Goal: Communication & Community: Answer question/provide support

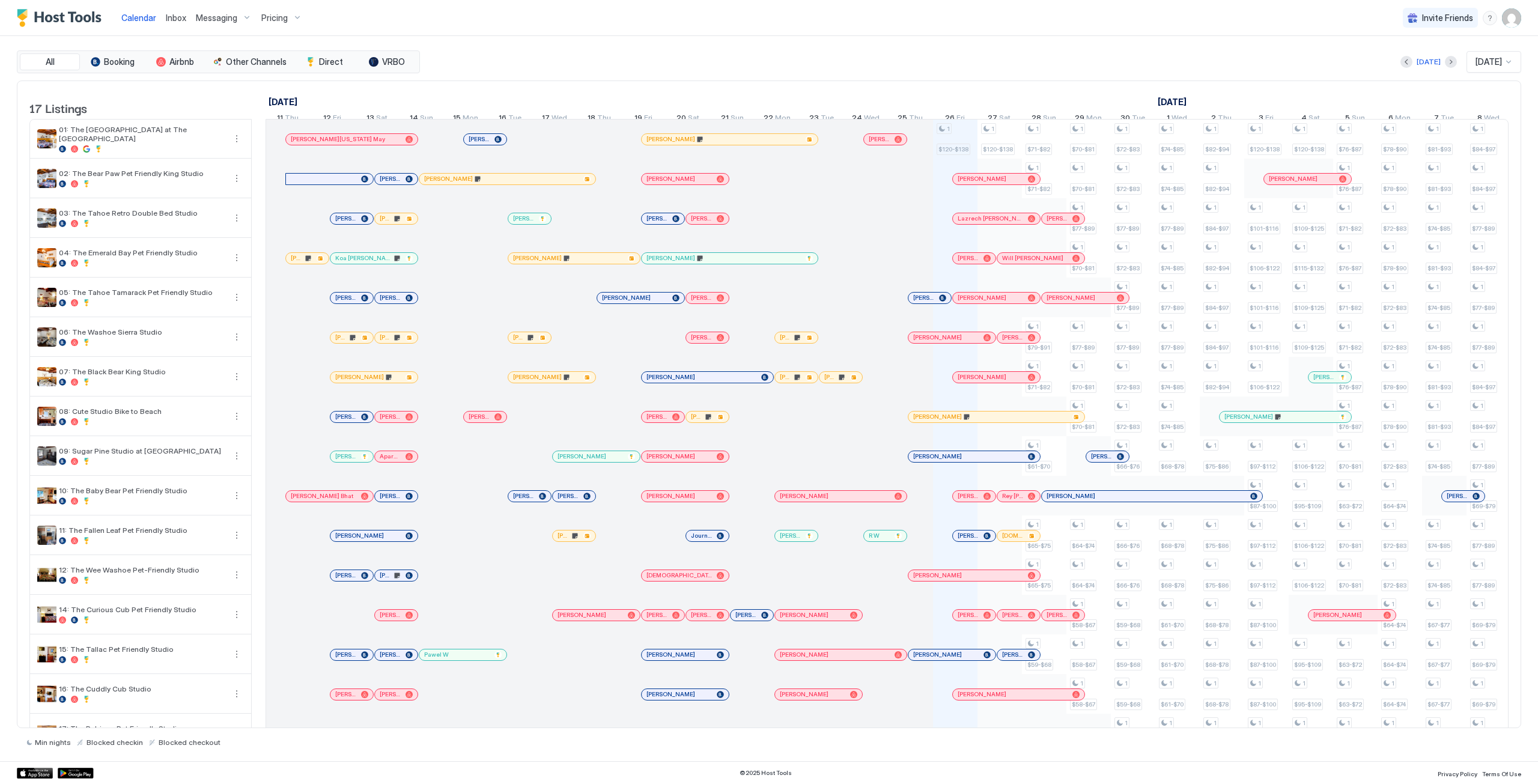
scroll to position [0, 667]
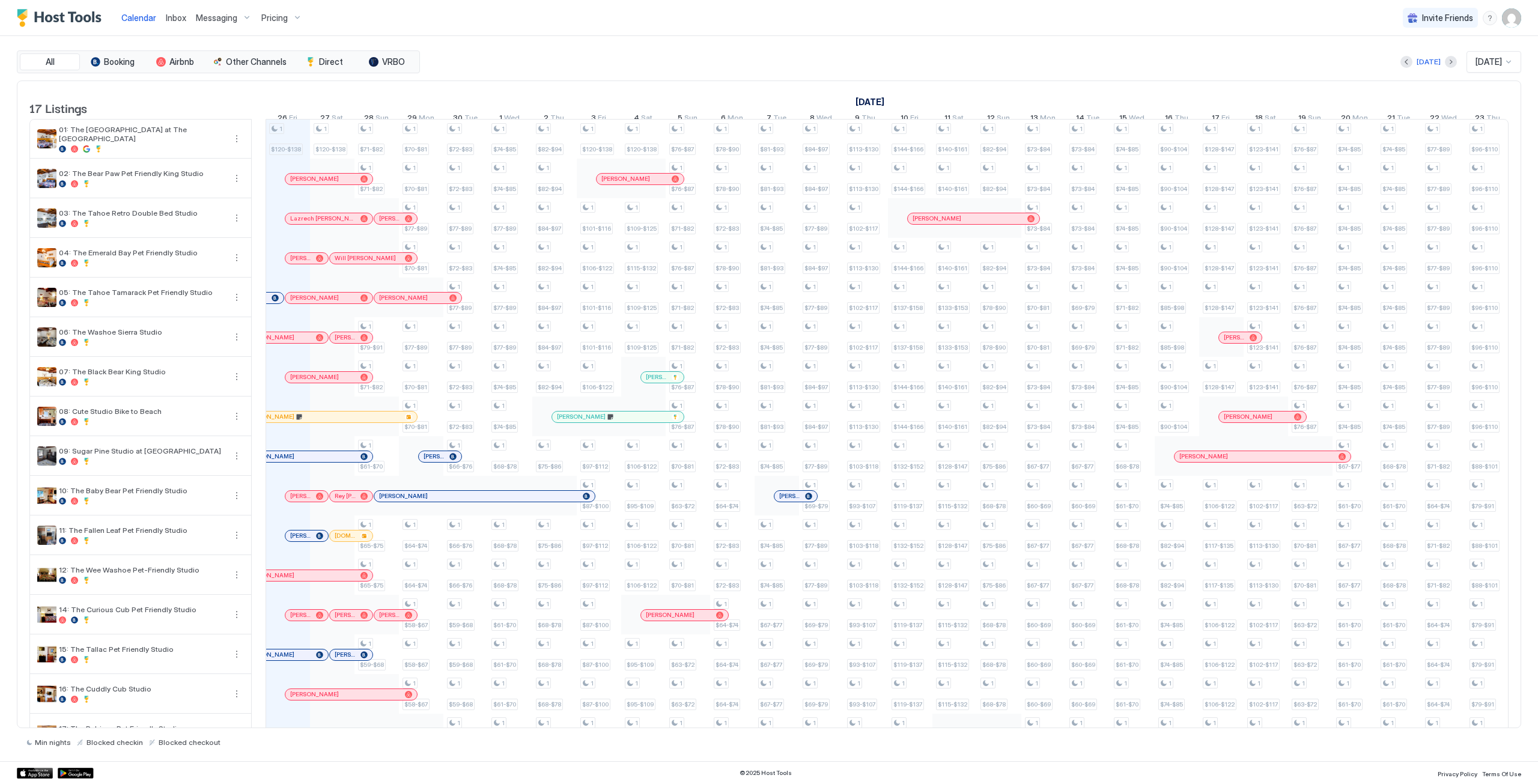
click at [172, 19] on span "Inbox" at bounding box center [176, 18] width 20 height 10
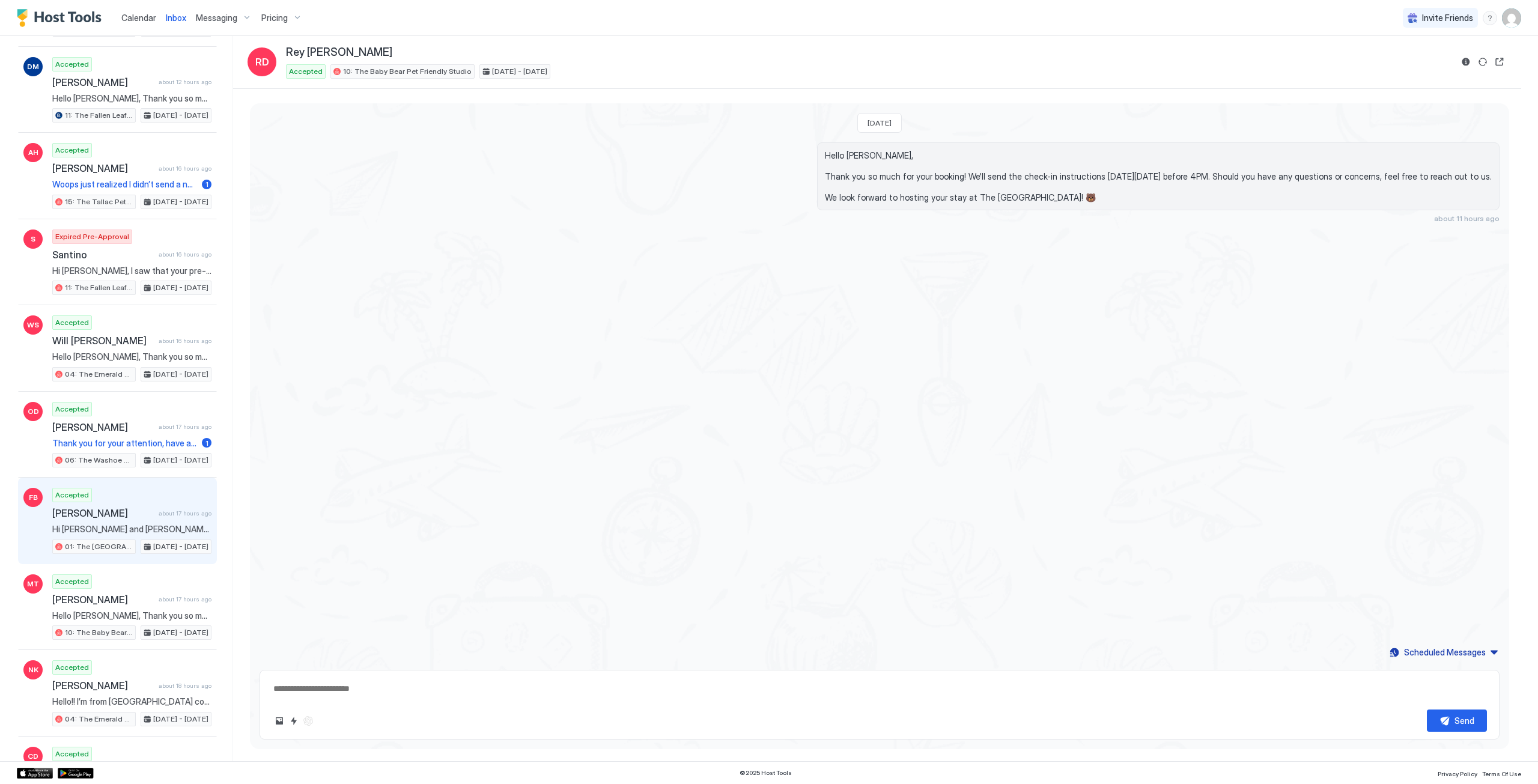
scroll to position [240, 0]
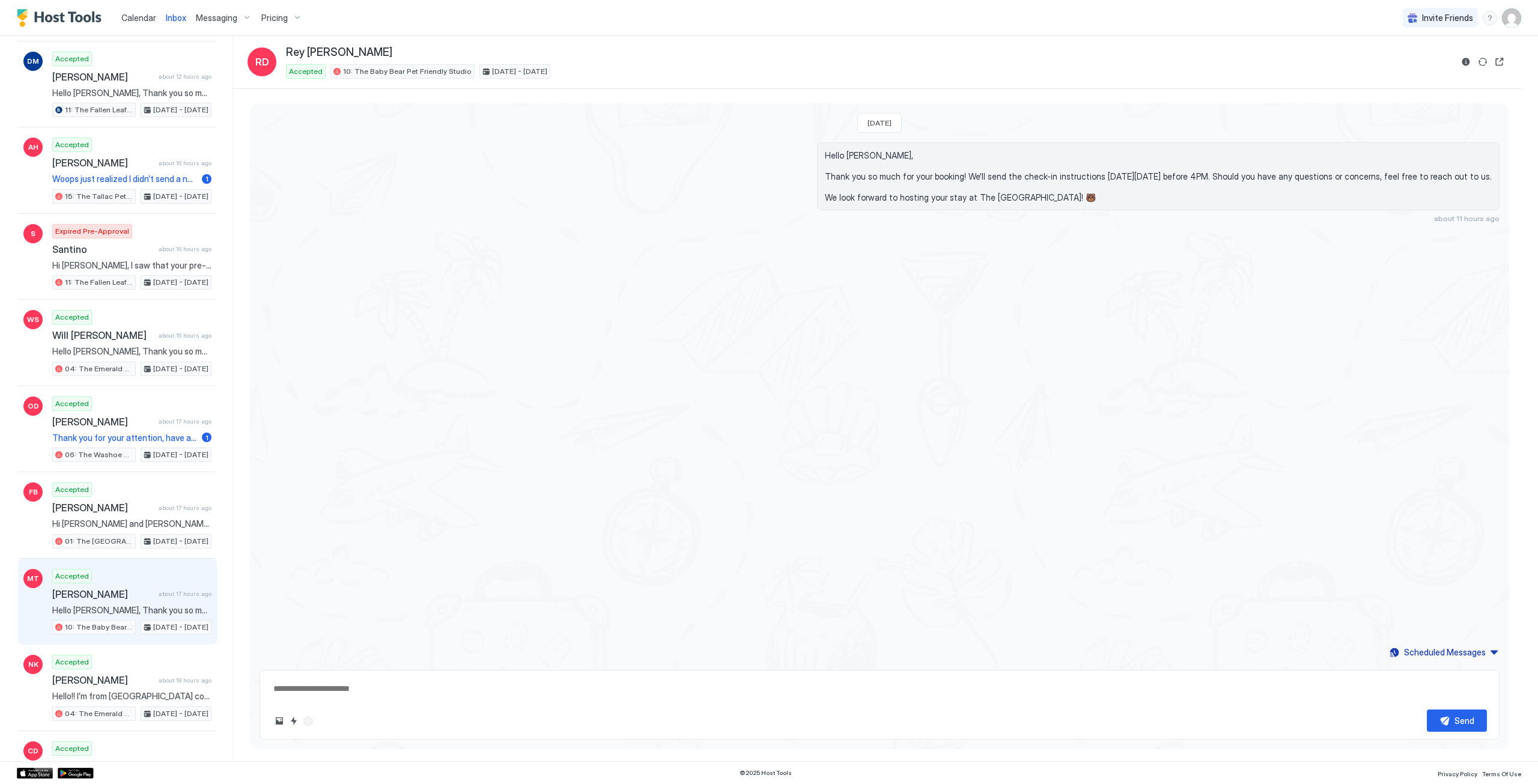
click at [170, 572] on div "Accepted Meadow Torres about 17 hours ago Hello Meadow, Thank you so much for y…" at bounding box center [132, 602] width 160 height 66
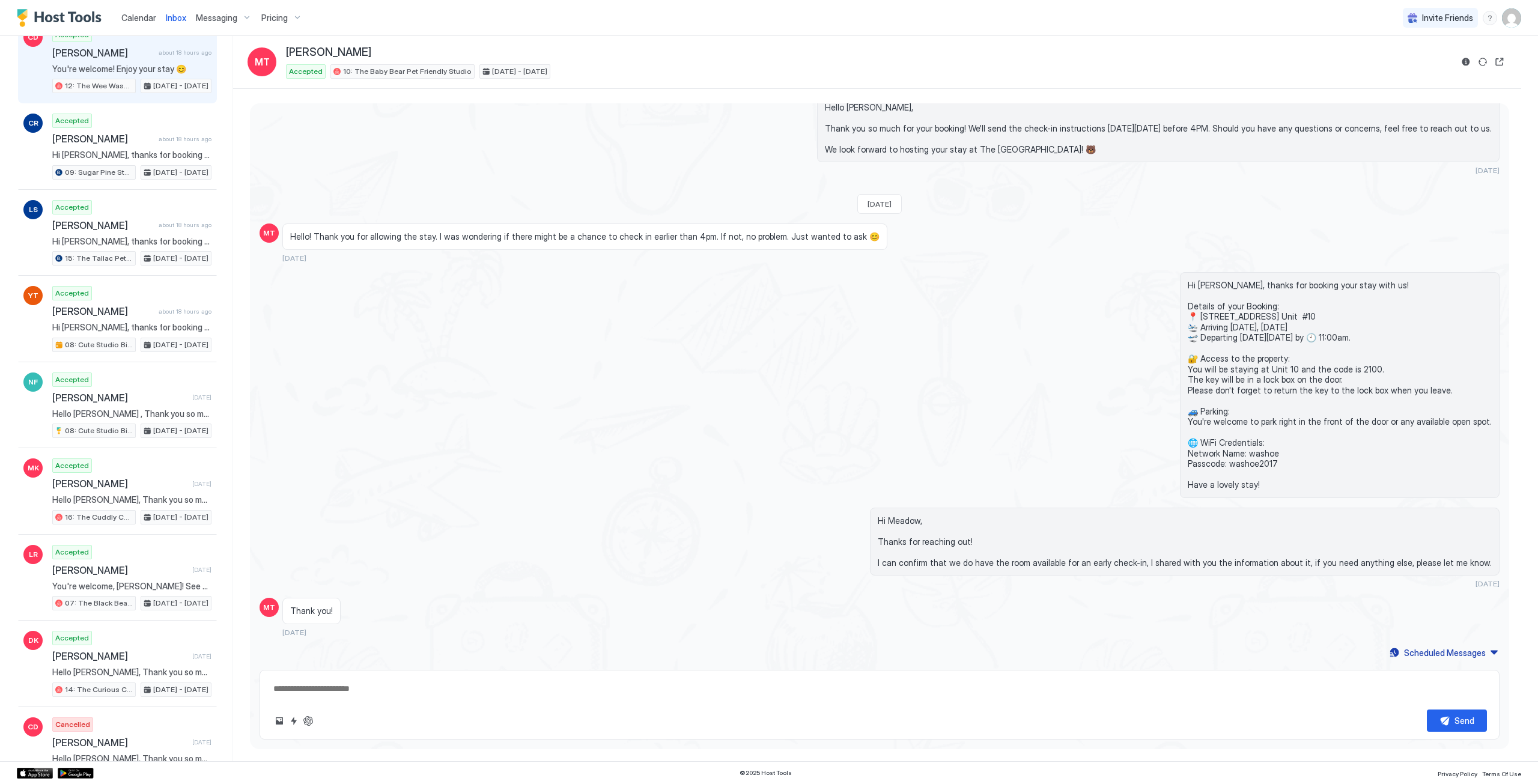
scroll to position [960, 0]
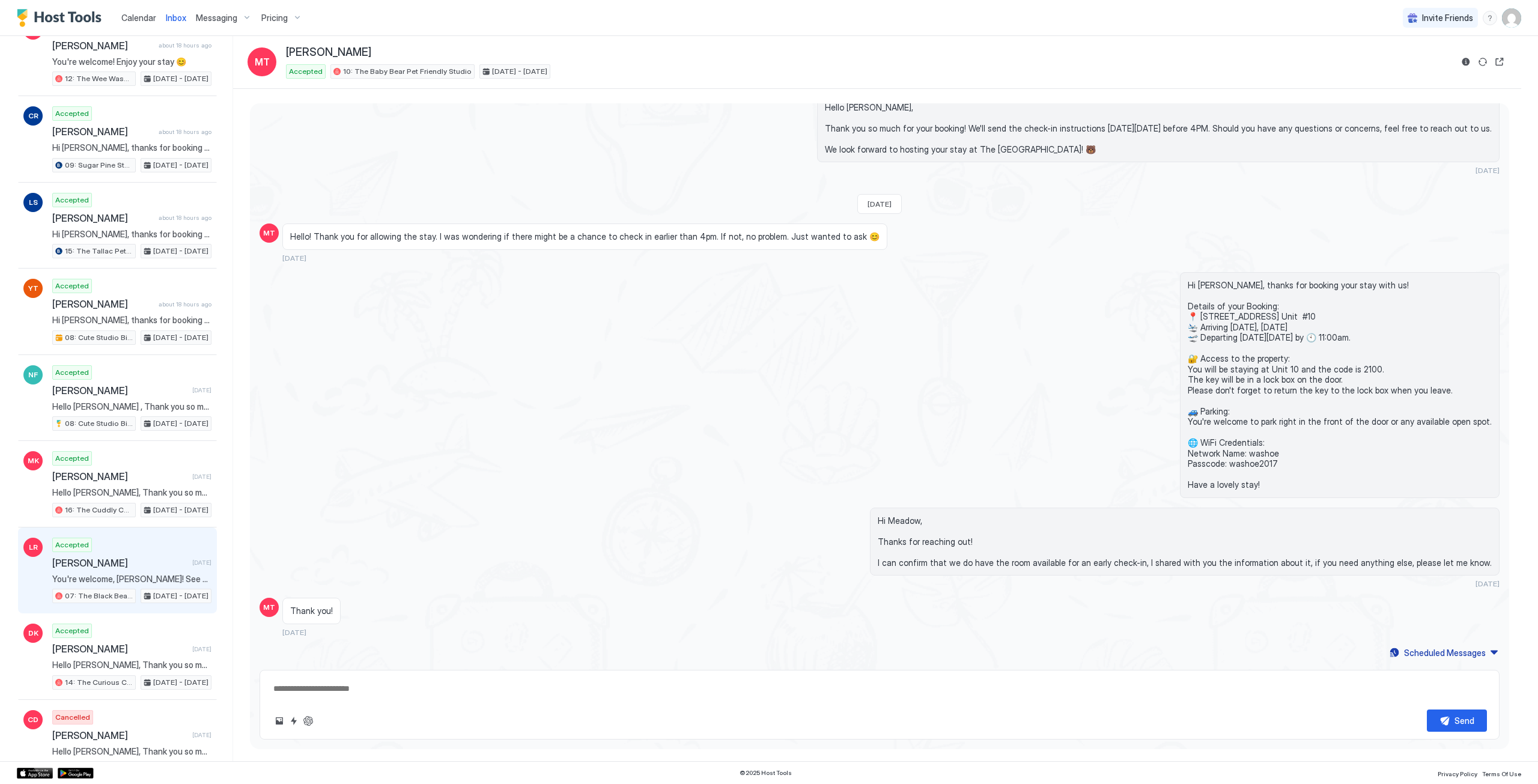
click at [135, 547] on div "Accepted Linda Rubio 1 day ago You're welcome, Linda! See you soon 😊 07: The Bl…" at bounding box center [132, 570] width 160 height 66
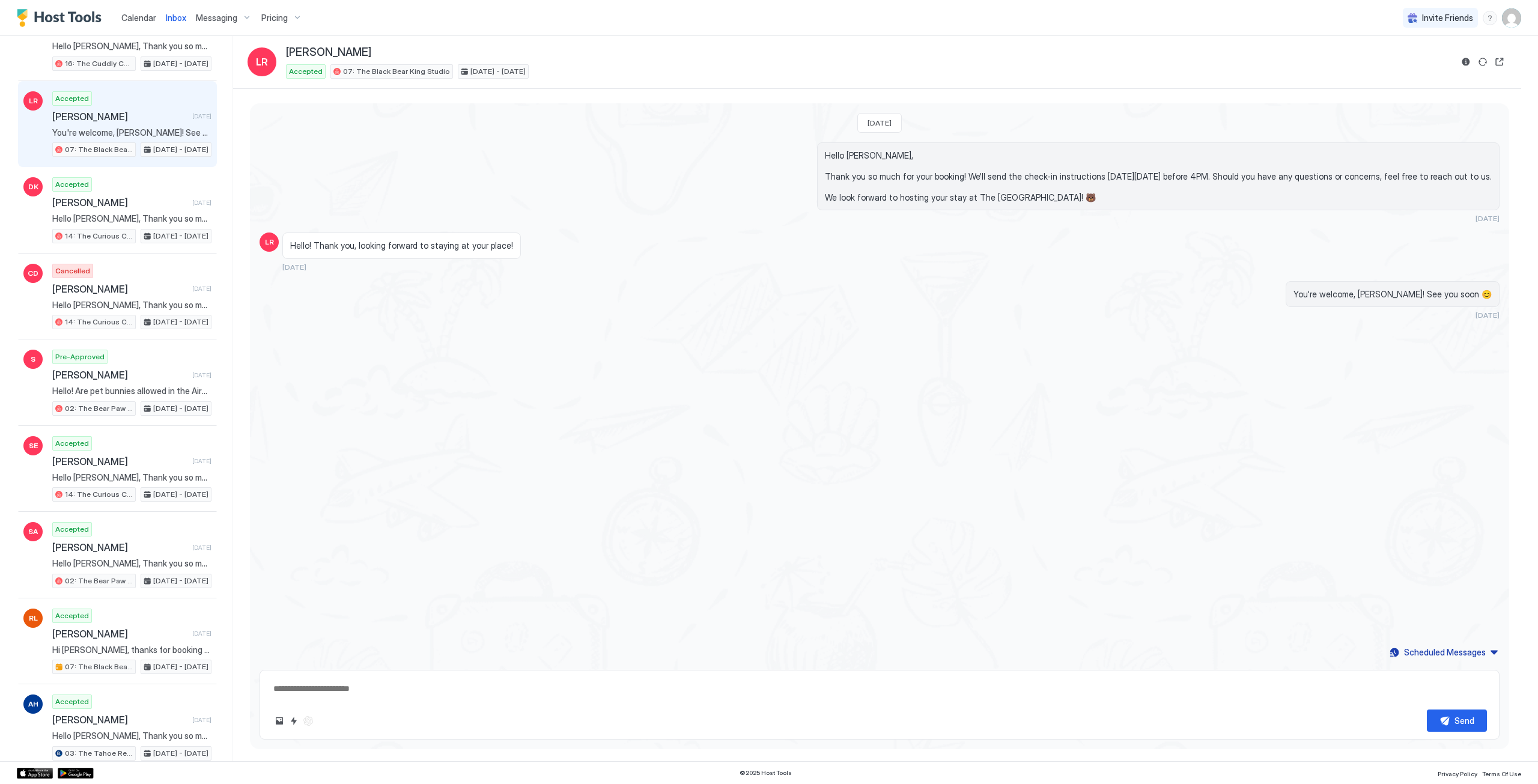
type textarea "*"
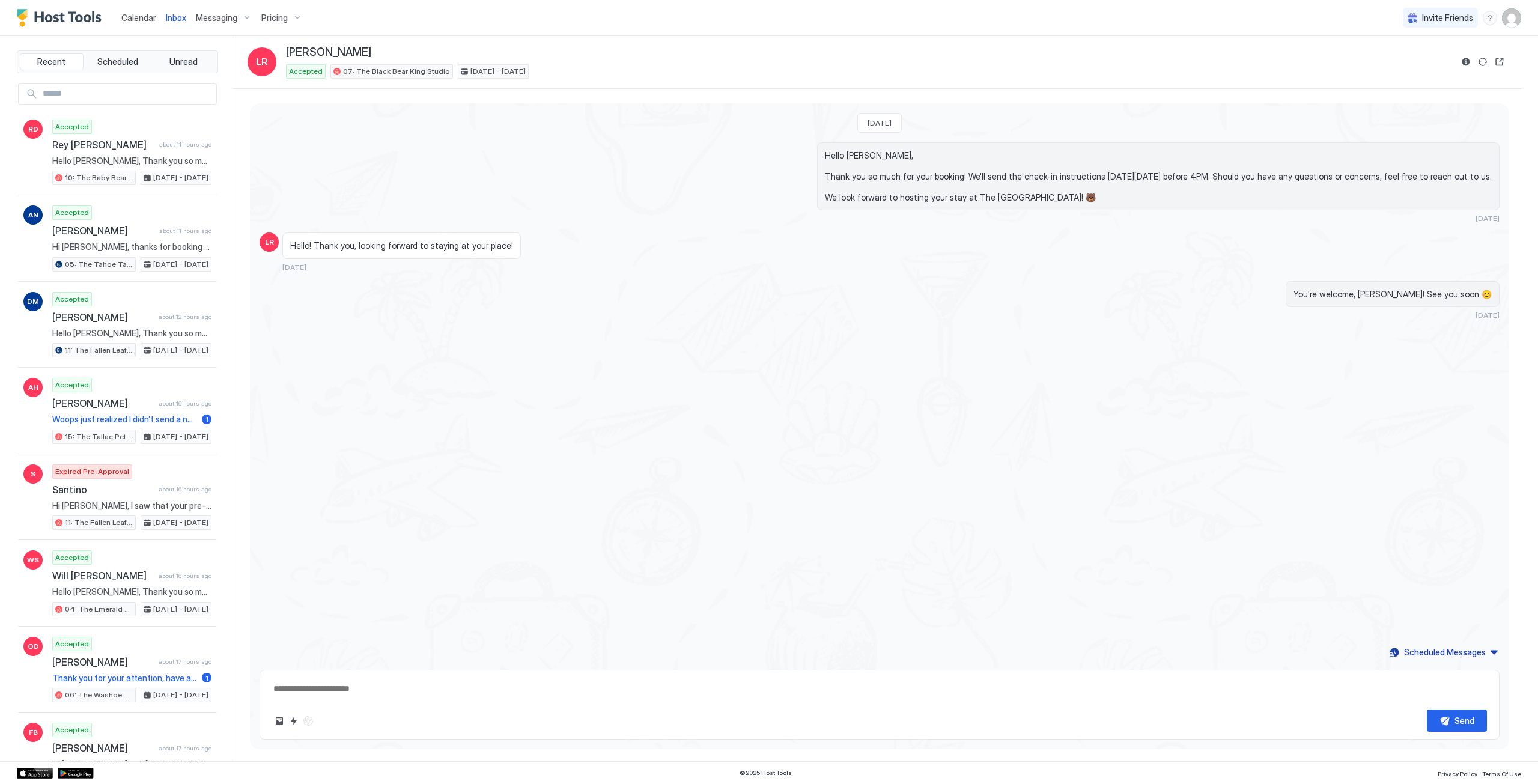
click at [141, 15] on span "Calendar" at bounding box center [138, 18] width 35 height 10
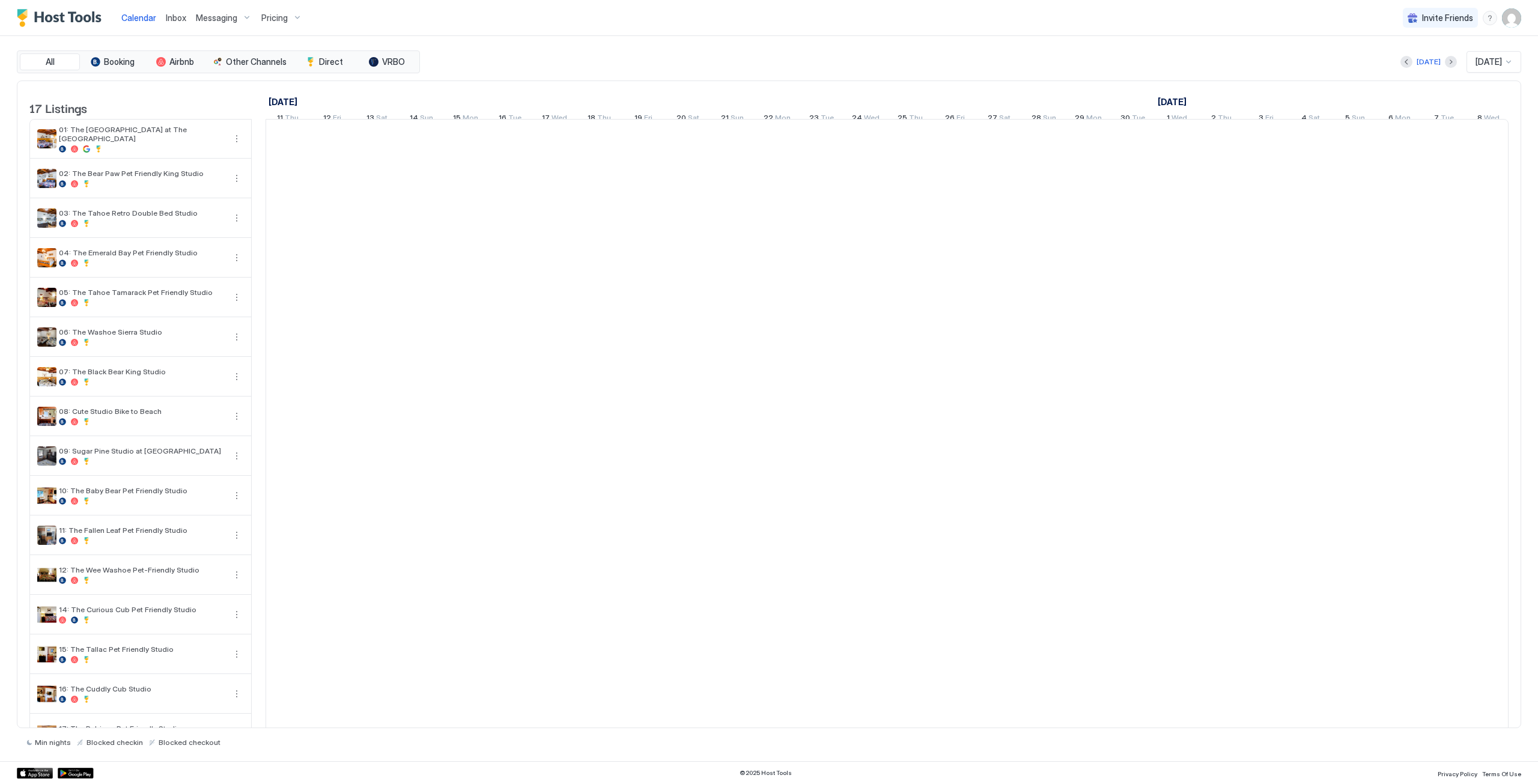
scroll to position [0, 667]
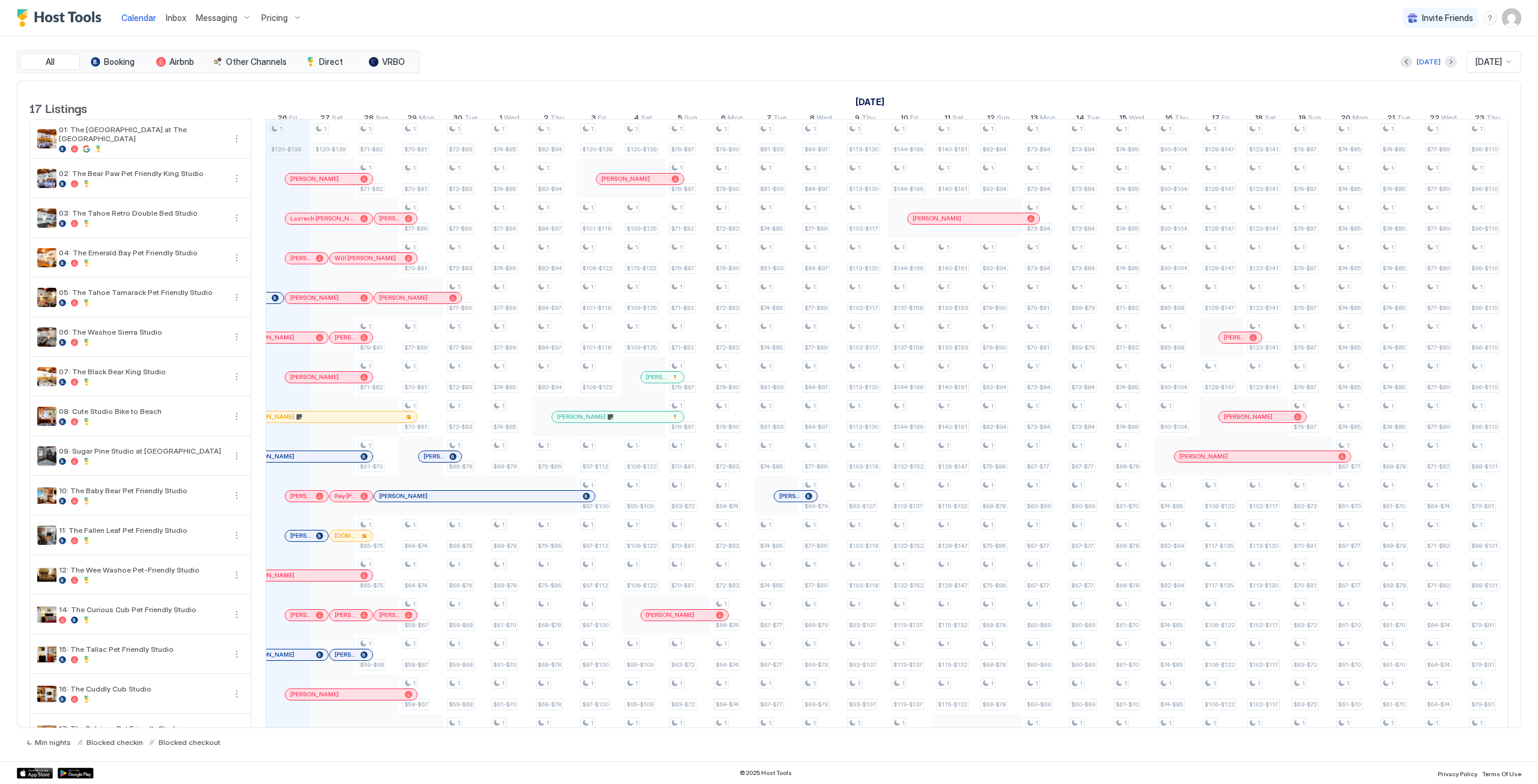
click at [301, 263] on div at bounding box center [300, 258] width 9 height 9
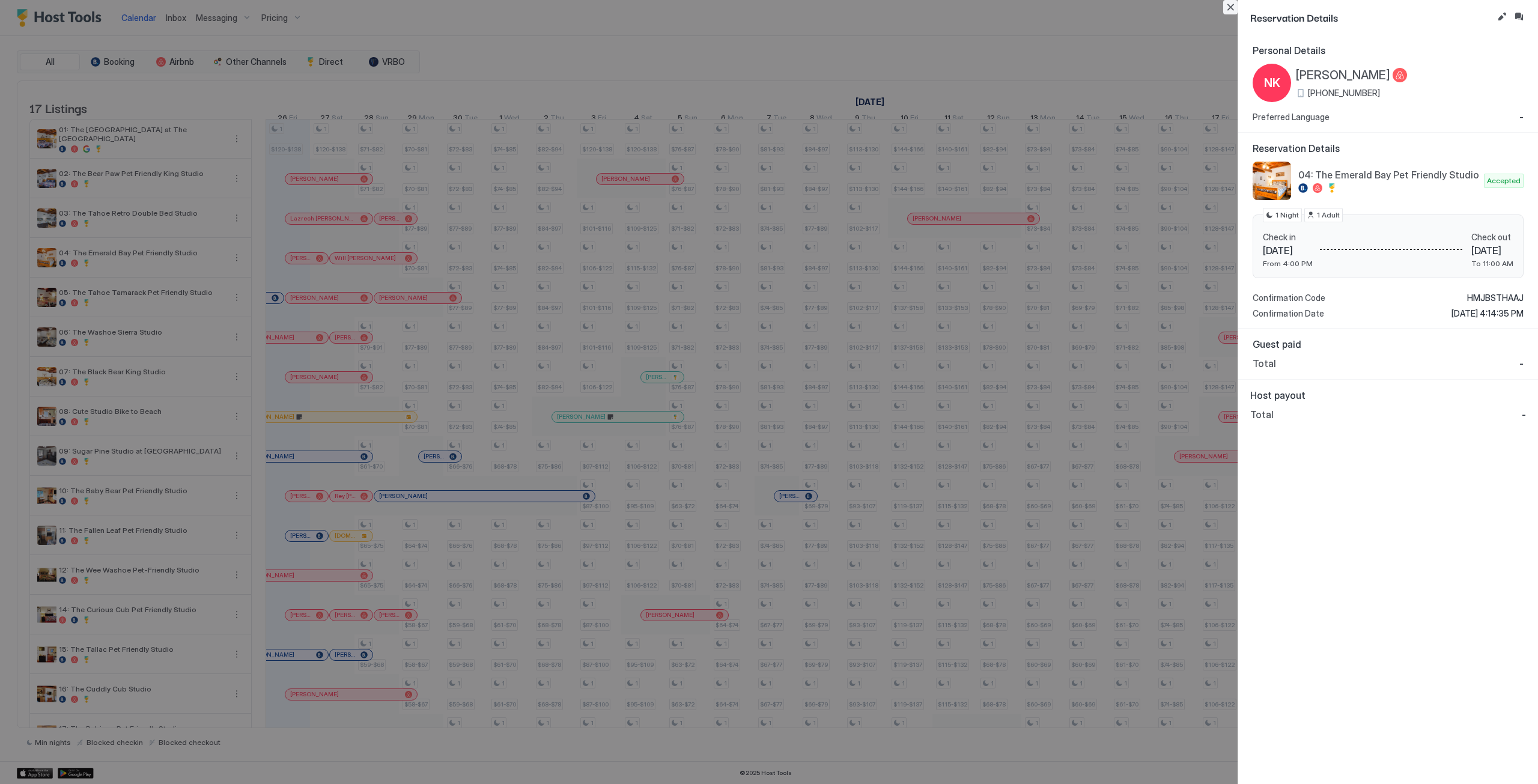
click at [1227, 5] on button "Close" at bounding box center [1230, 7] width 14 height 14
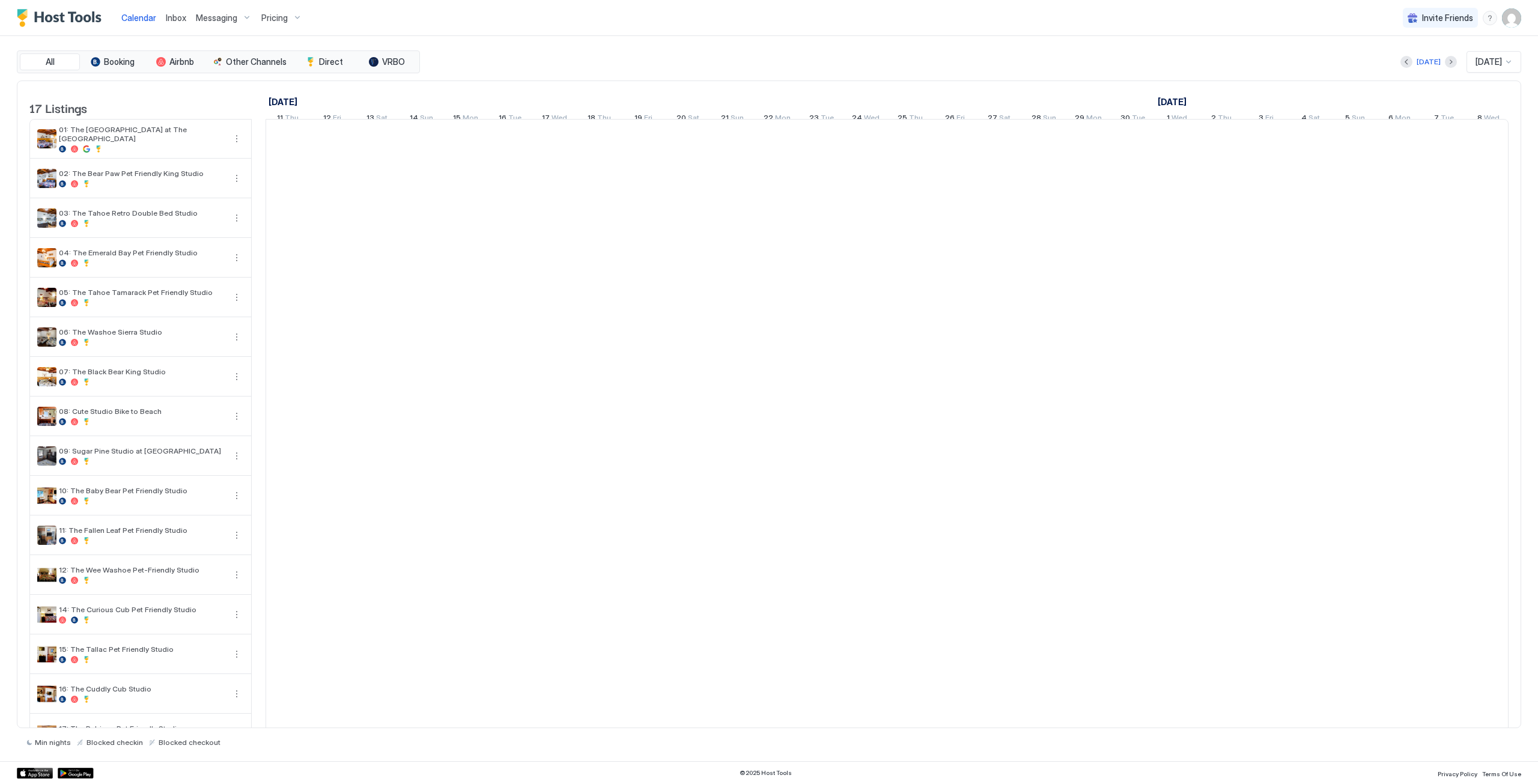
scroll to position [0, 667]
click at [173, 14] on span "Inbox" at bounding box center [176, 18] width 20 height 10
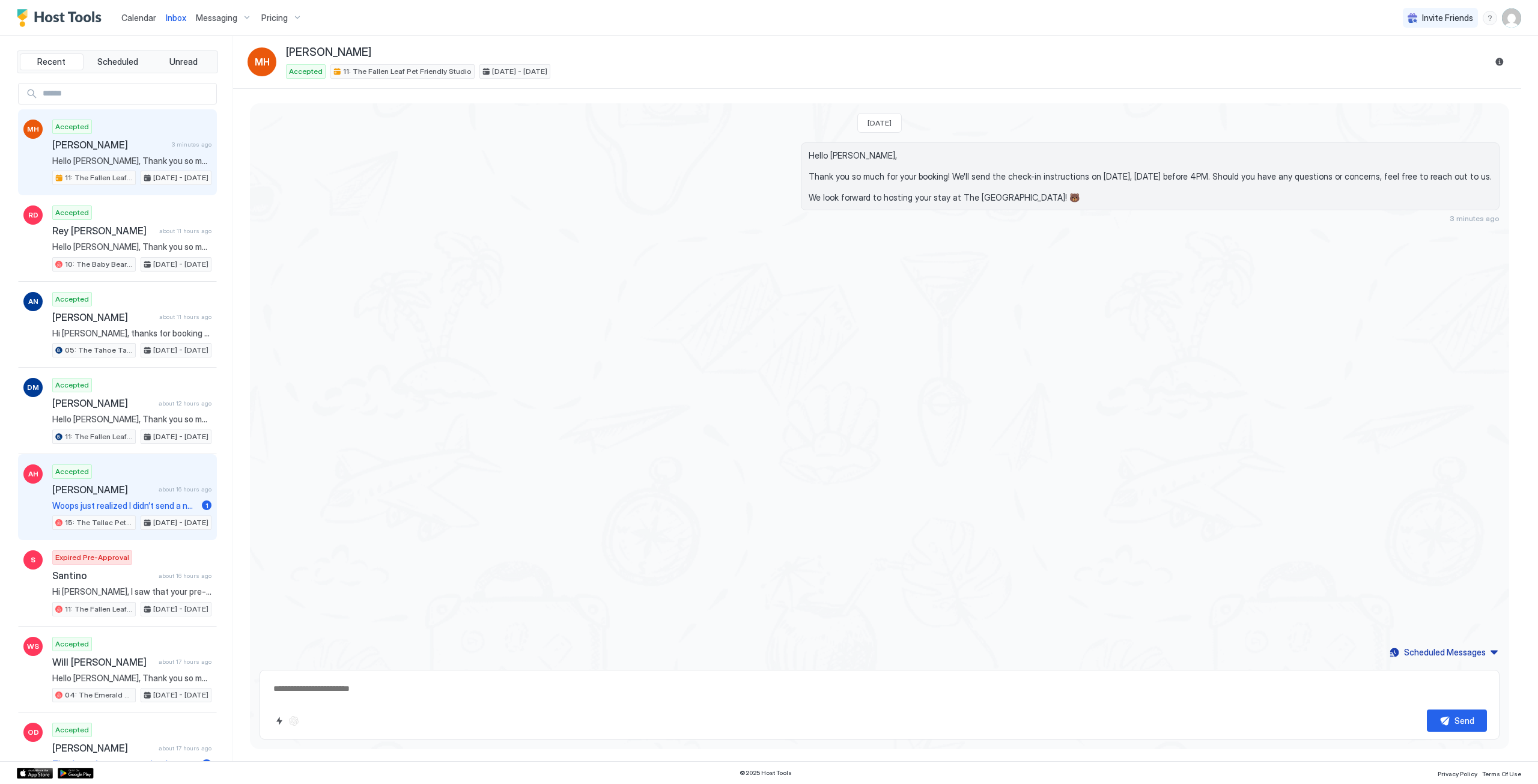
click at [109, 502] on span "Woops just realized I didn’t send a notice when we rolled out! I was already me…" at bounding box center [125, 506] width 145 height 11
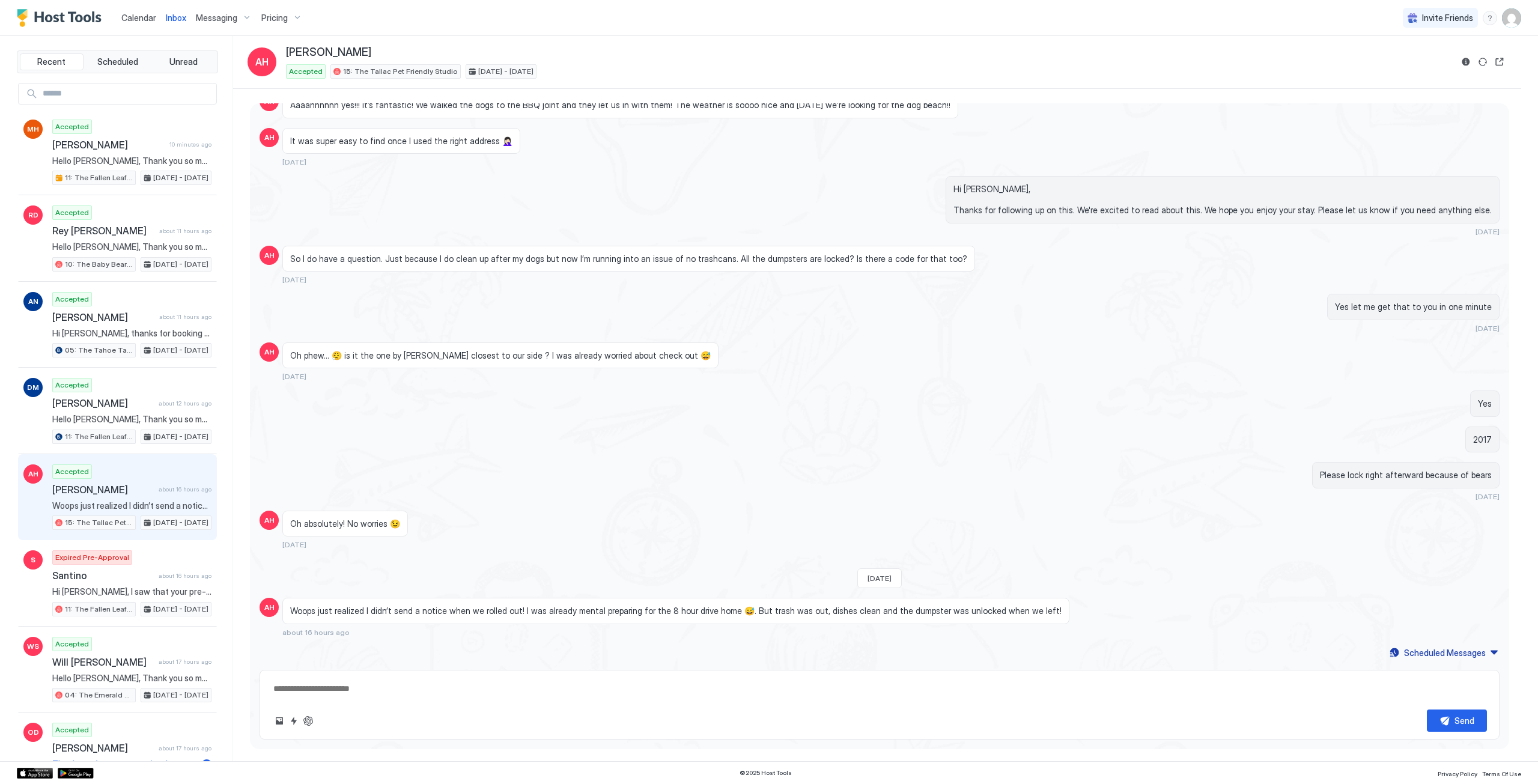
type textarea "*"
click at [210, 25] on div "Messaging" at bounding box center [223, 18] width 65 height 20
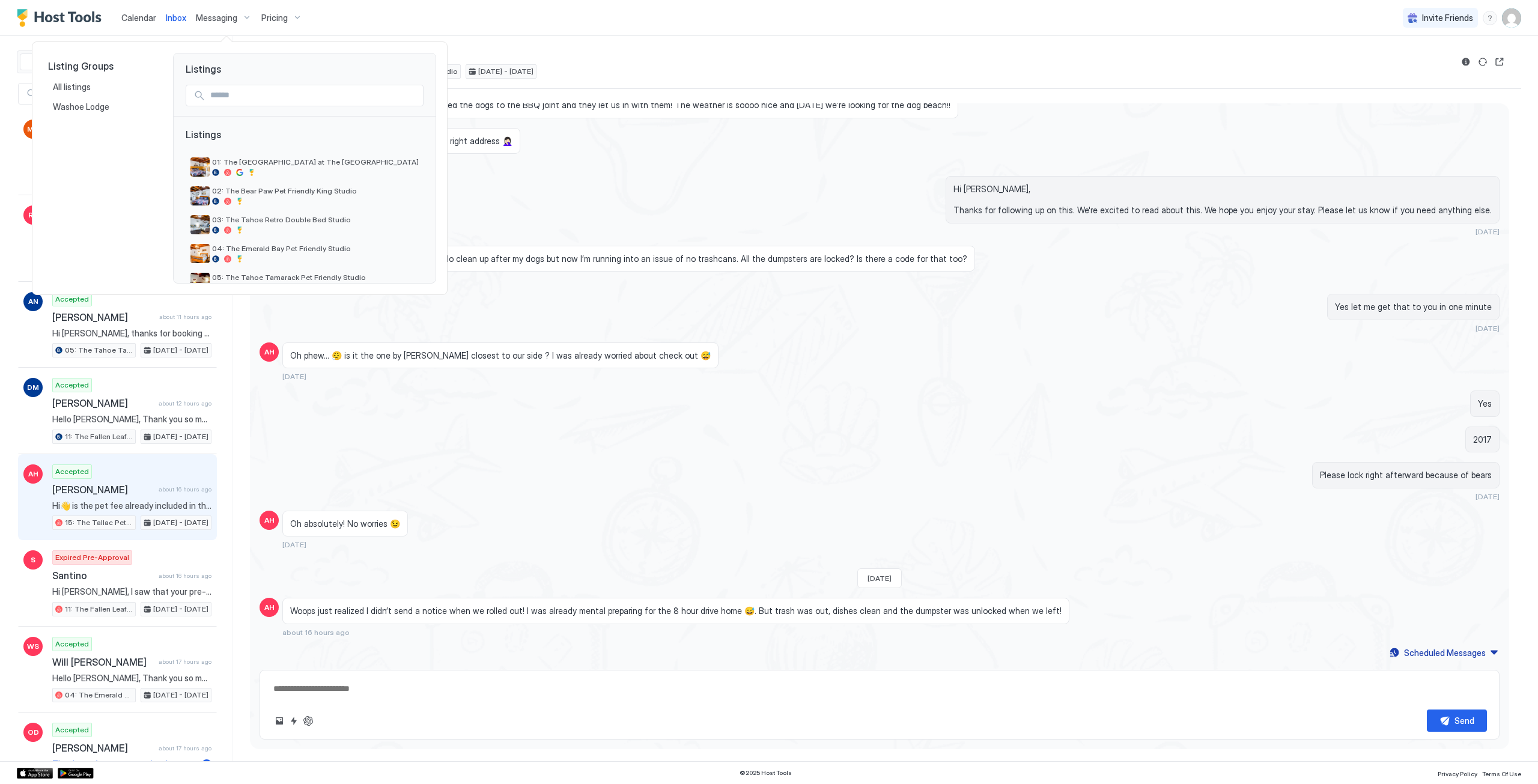
click at [183, 15] on div at bounding box center [769, 392] width 1538 height 784
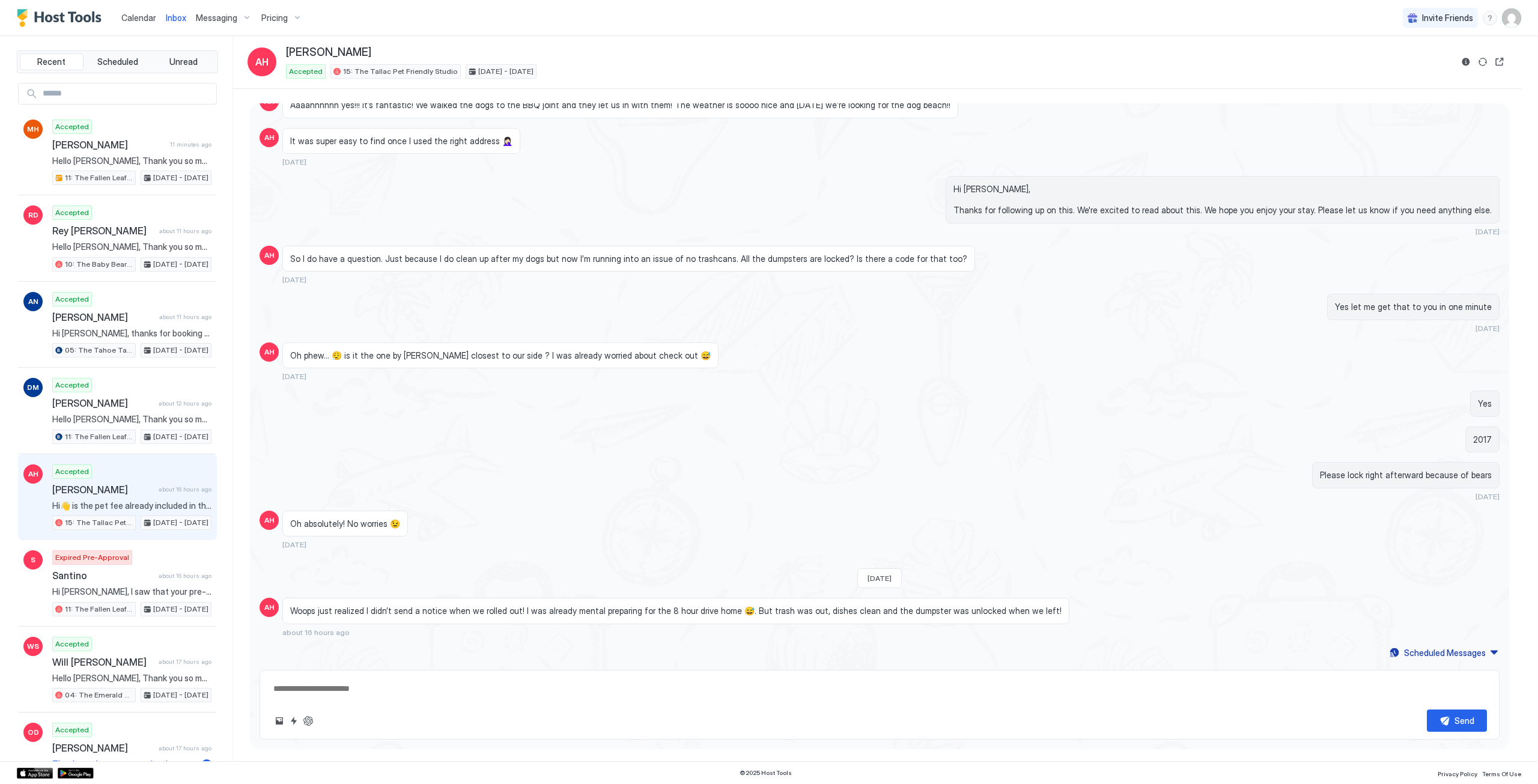
click at [138, 21] on span "Calendar" at bounding box center [138, 18] width 35 height 10
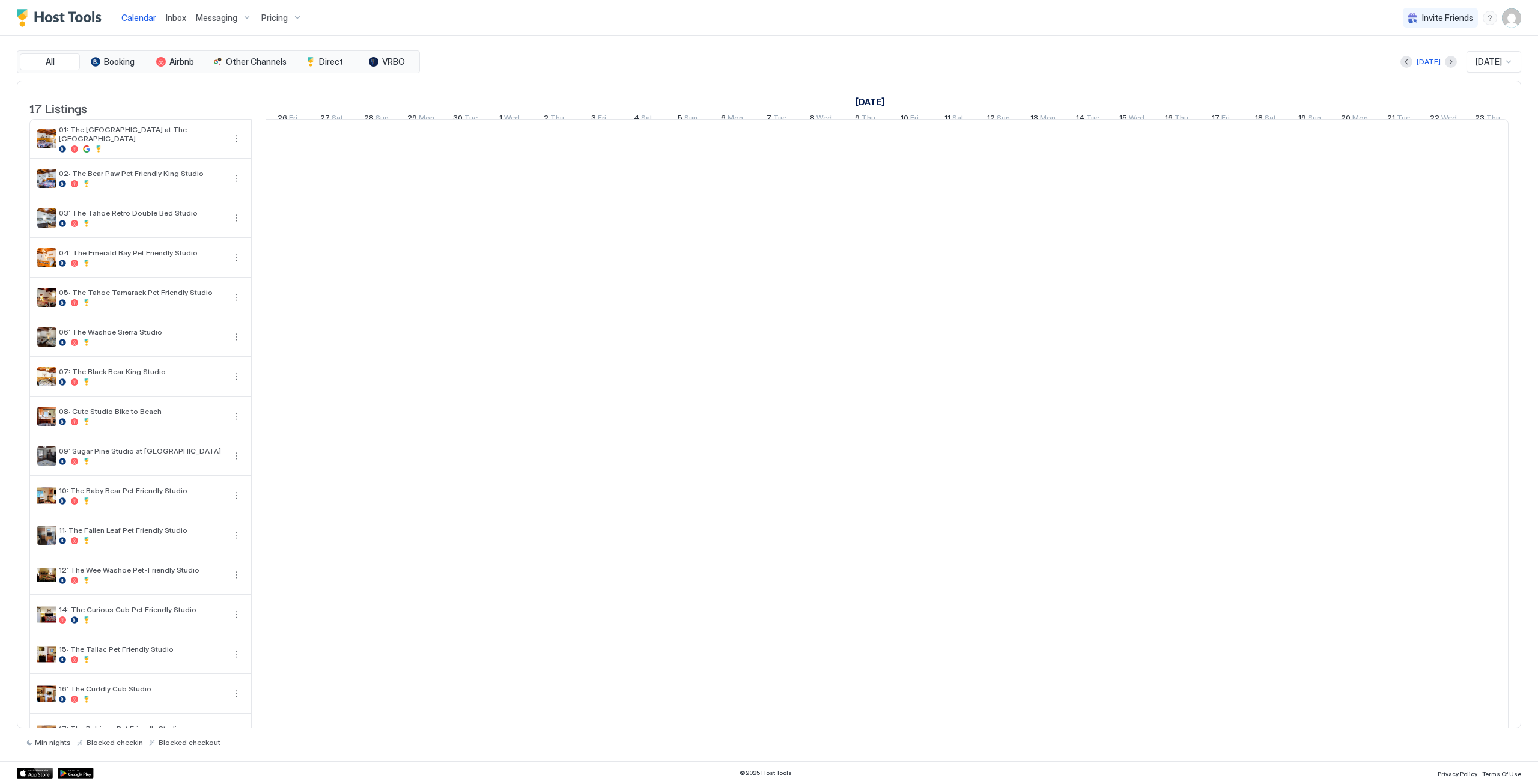
scroll to position [0, 667]
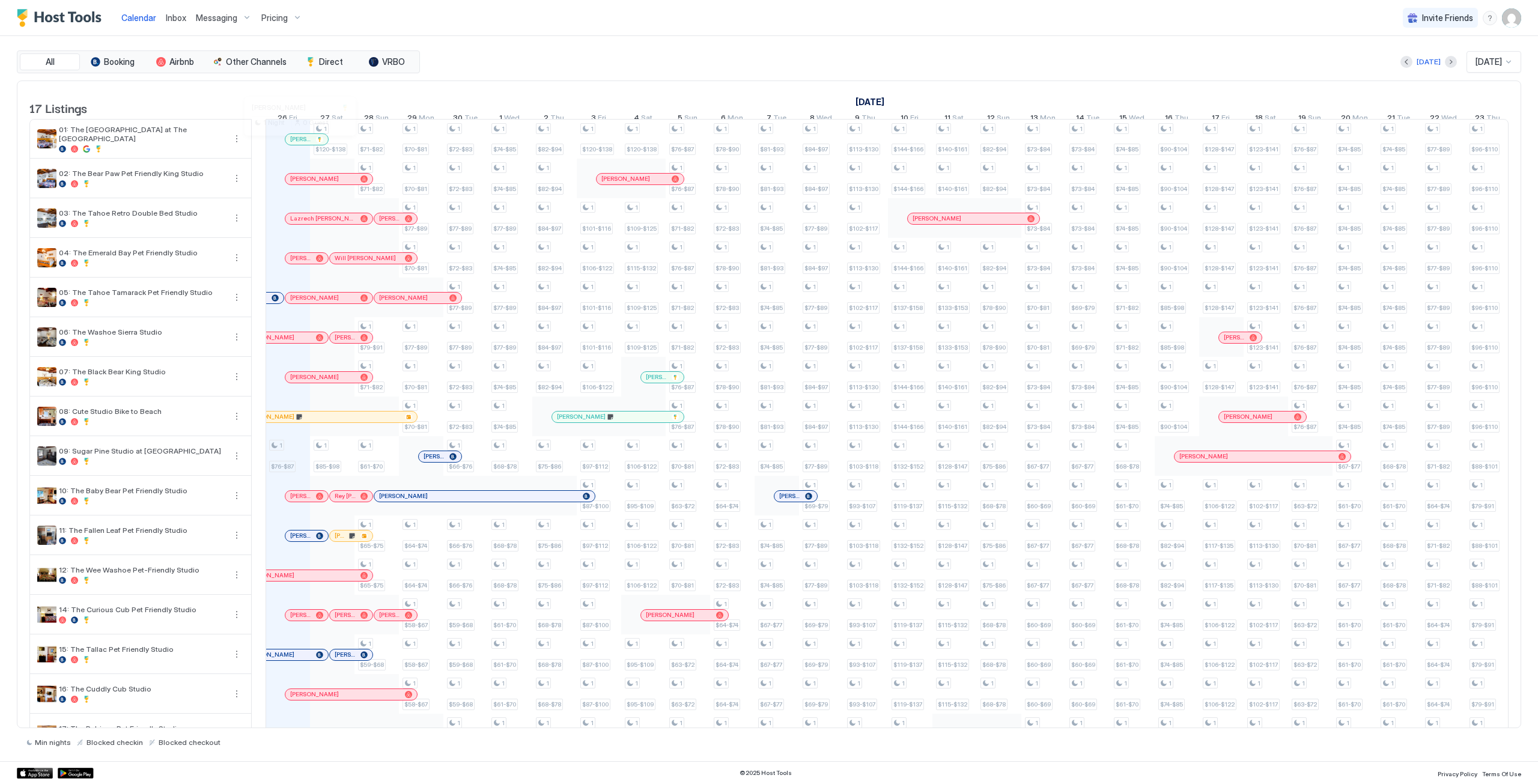
click at [298, 144] on div at bounding box center [297, 139] width 9 height 9
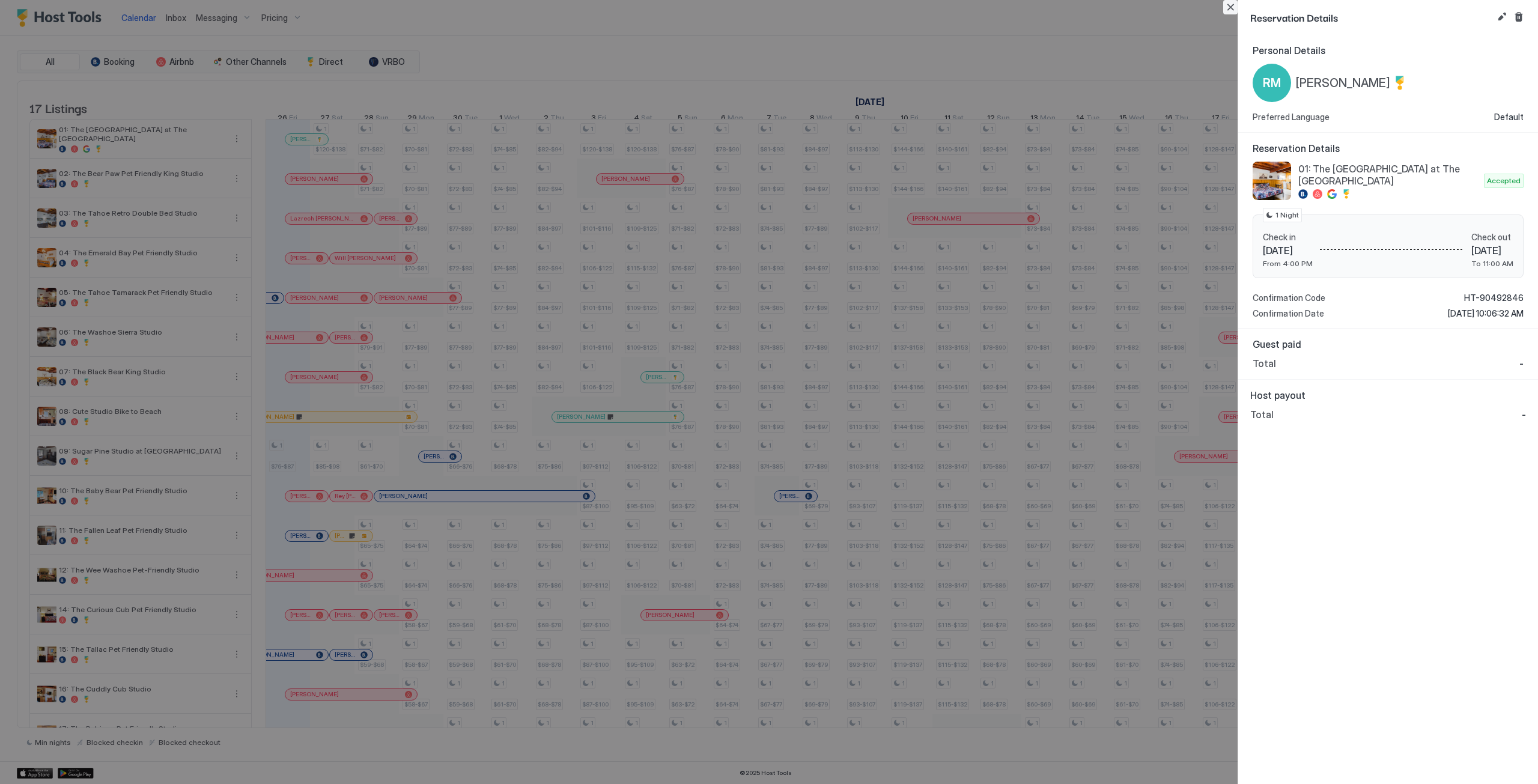
click at [1226, 13] on button "Close" at bounding box center [1230, 7] width 14 height 14
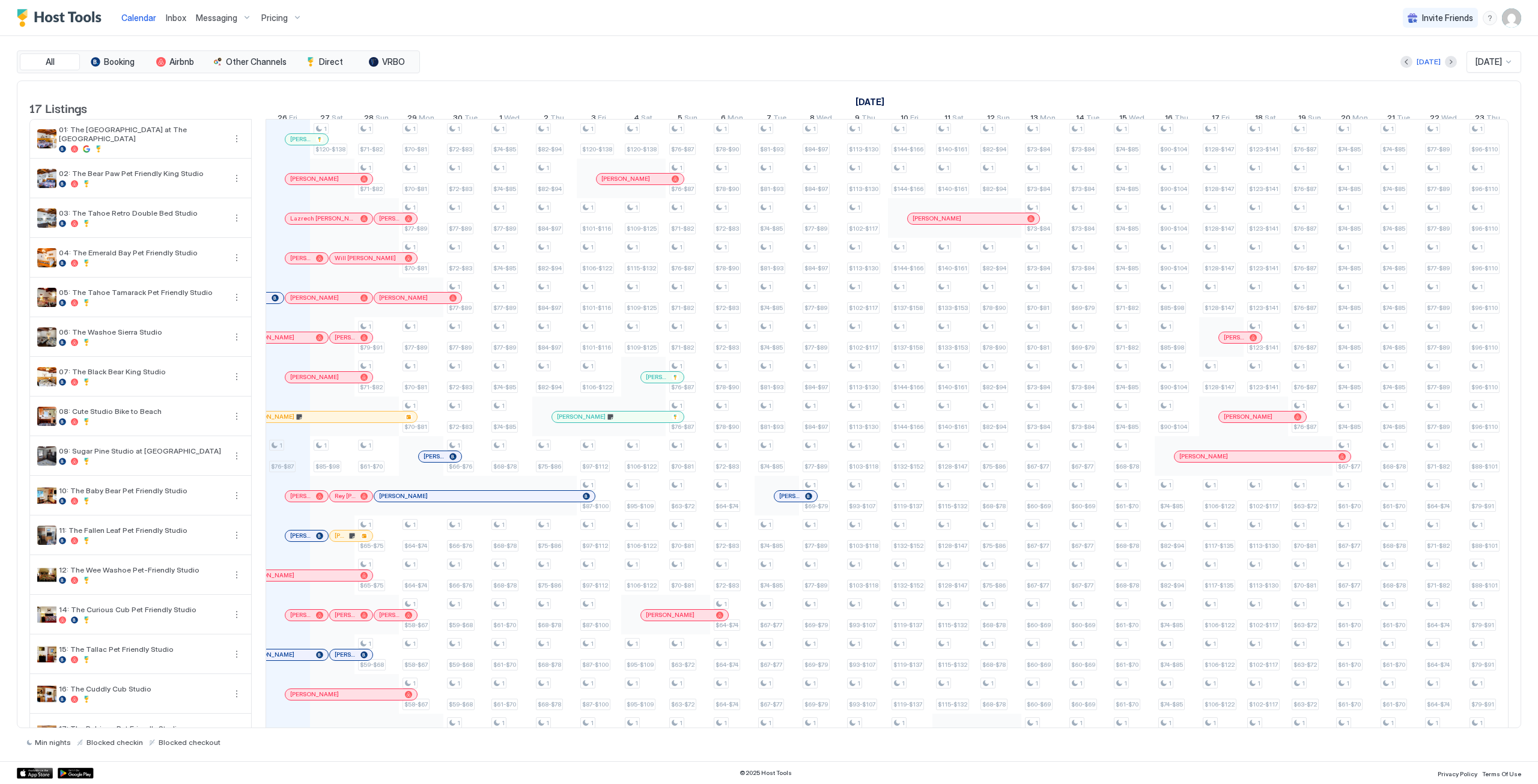
click at [308, 145] on div "[PERSON_NAME]" at bounding box center [306, 139] width 42 height 11
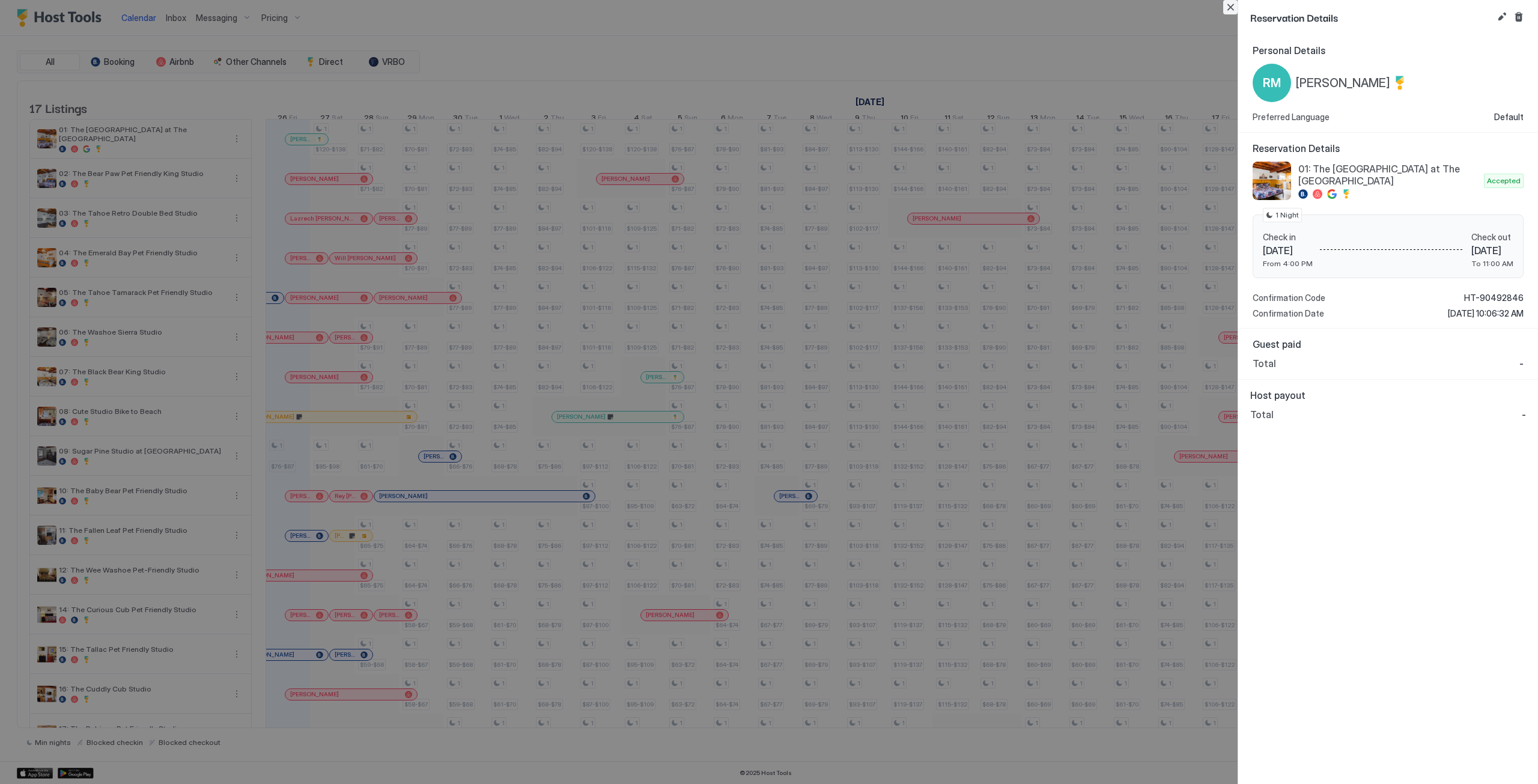
click at [1232, 7] on button "Close" at bounding box center [1230, 7] width 14 height 14
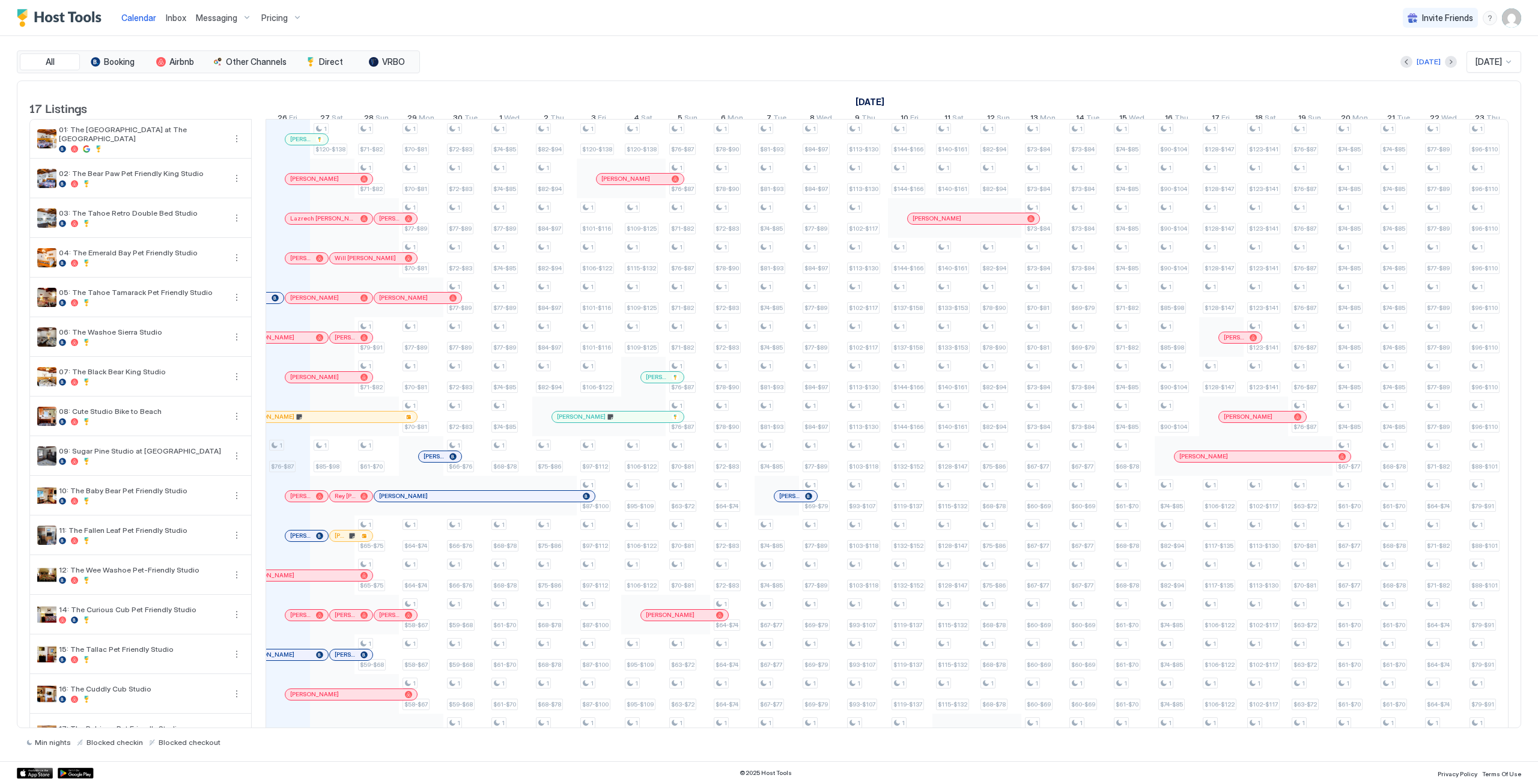
click at [300, 144] on div at bounding box center [300, 139] width 9 height 9
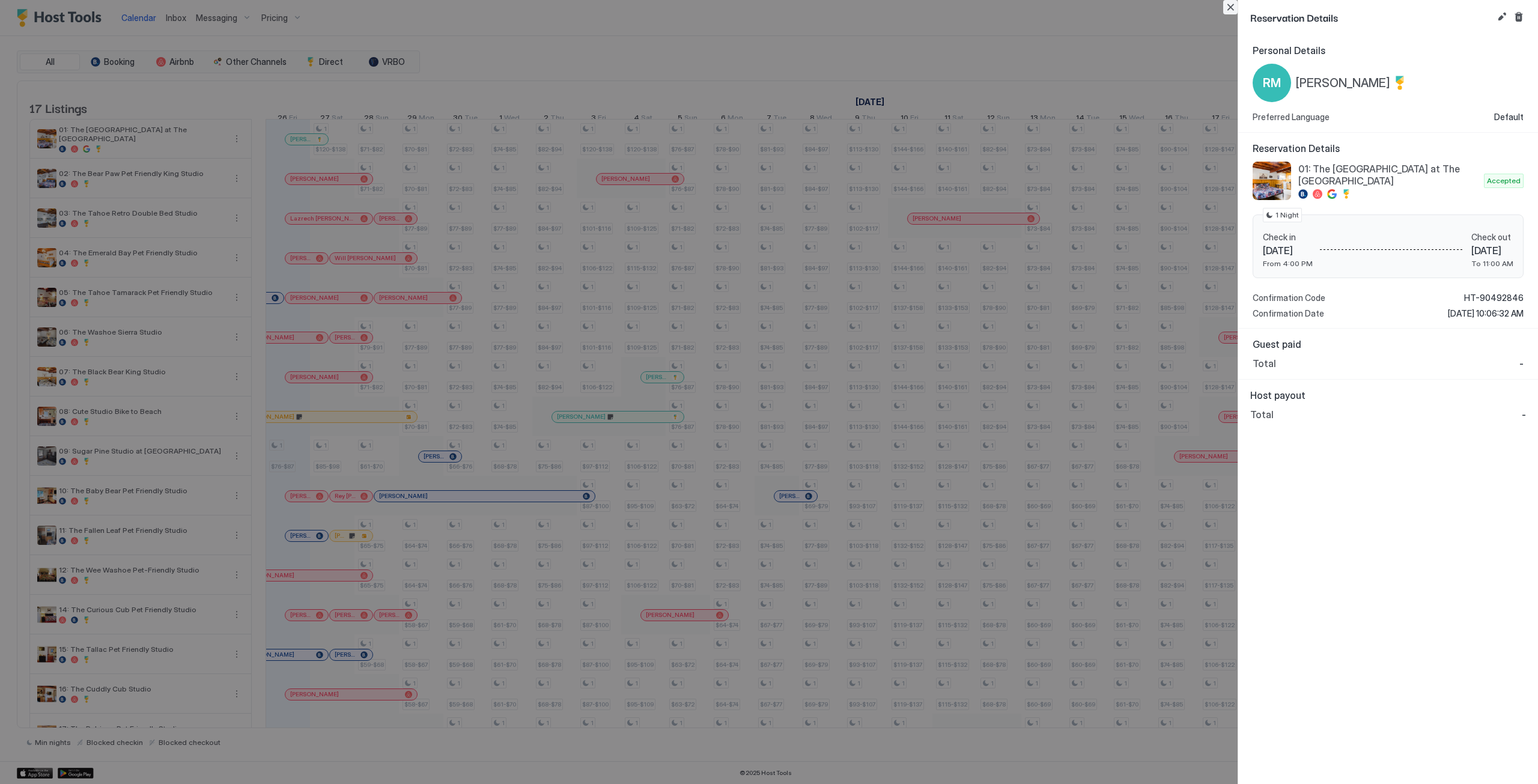
click at [1230, 7] on button "Close" at bounding box center [1230, 7] width 14 height 14
